Goal: Navigation & Orientation: Find specific page/section

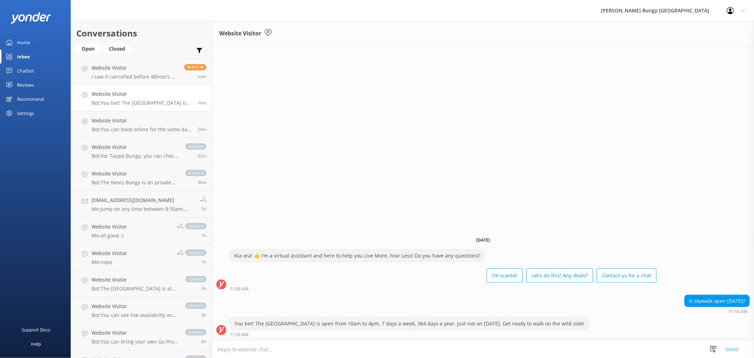
scroll to position [746, 0]
